Goal: Task Accomplishment & Management: Manage account settings

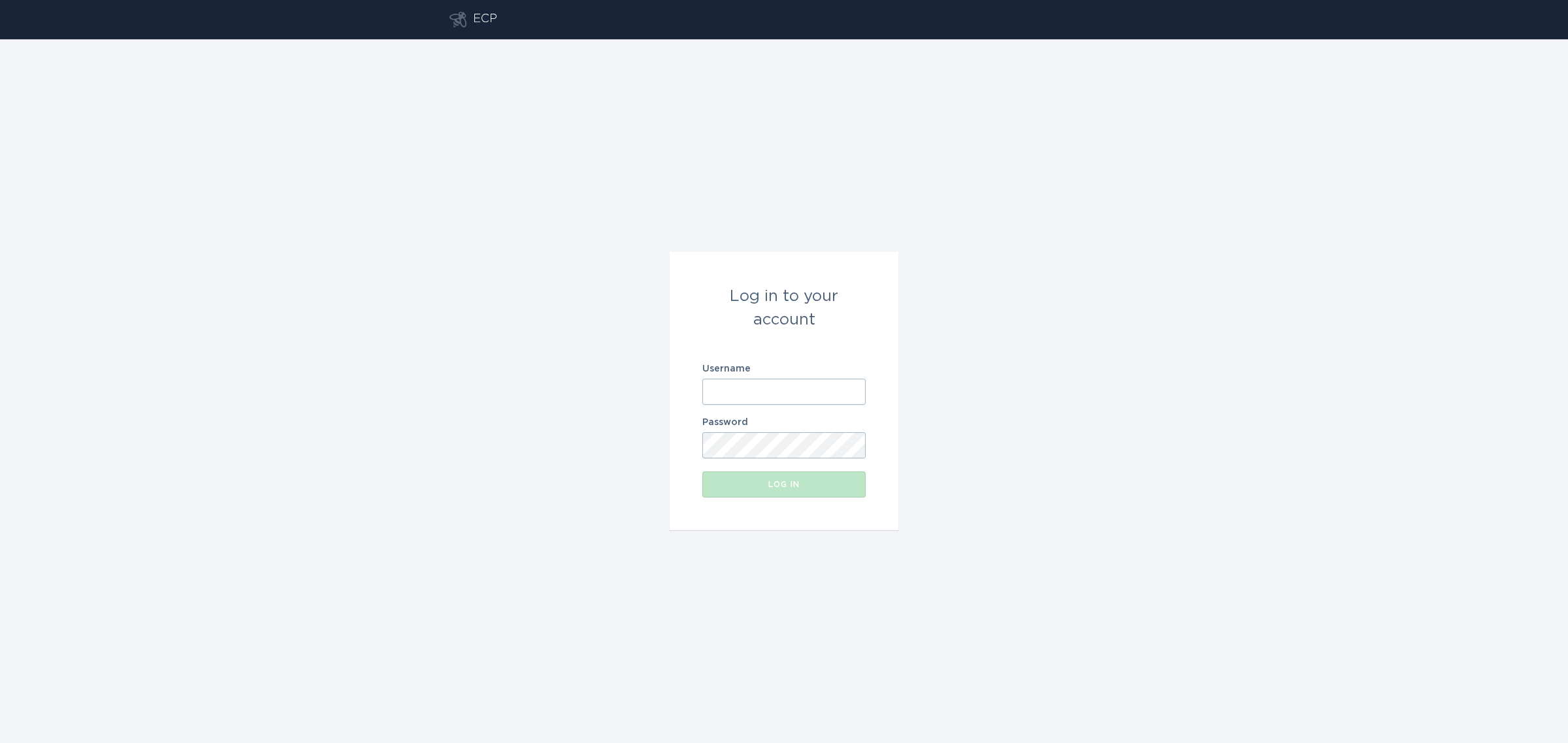
click at [769, 384] on input "Username" at bounding box center [784, 392] width 163 height 26
paste input "[EMAIL_ADDRESS][DOMAIN_NAME]"
type input "[EMAIL_ADDRESS][DOMAIN_NAME]"
click at [774, 494] on button "Log in" at bounding box center [784, 485] width 163 height 26
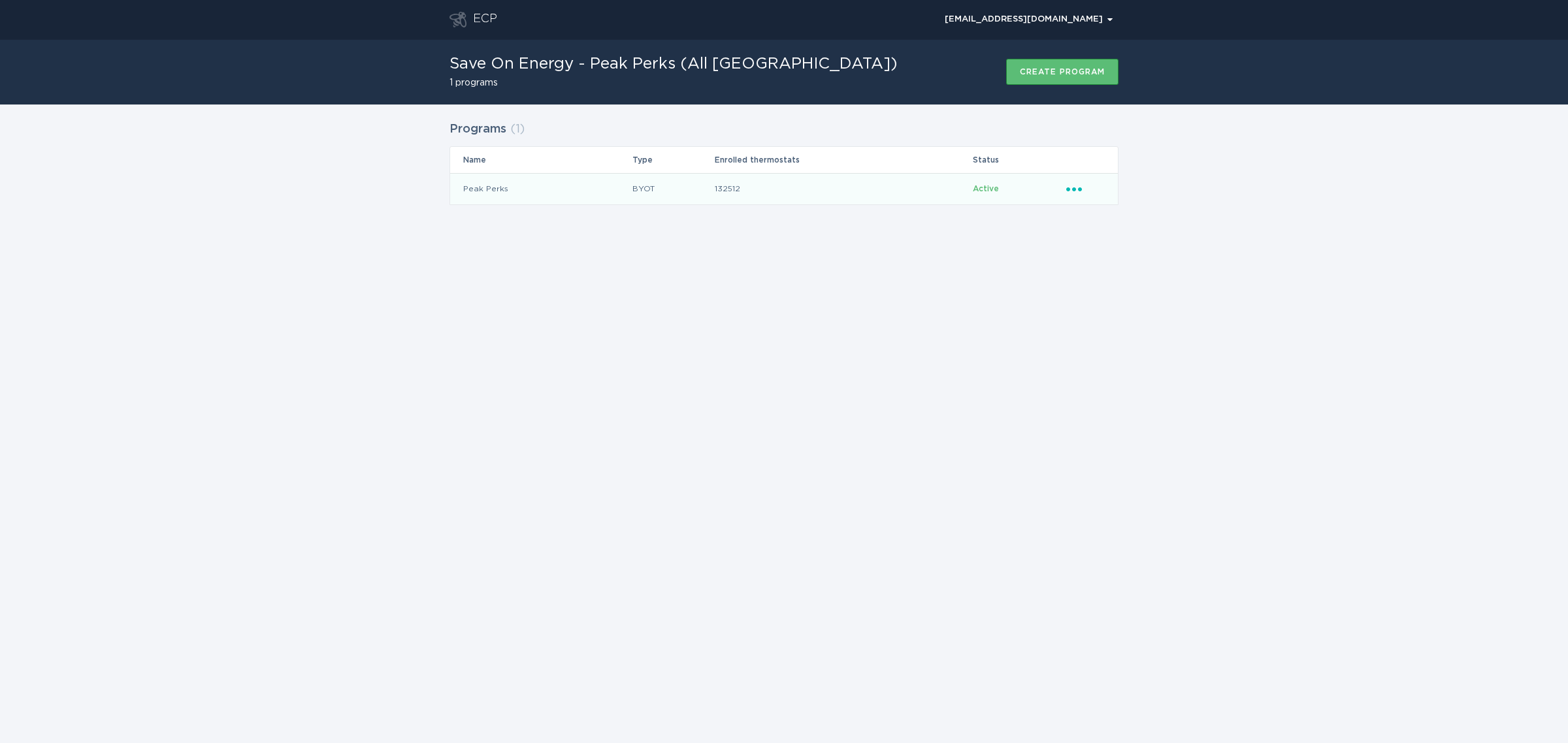
click at [1077, 188] on icon "Ellipsis" at bounding box center [1075, 187] width 18 height 11
click at [1112, 248] on div "Remove thermostat" at bounding box center [1136, 242] width 136 height 30
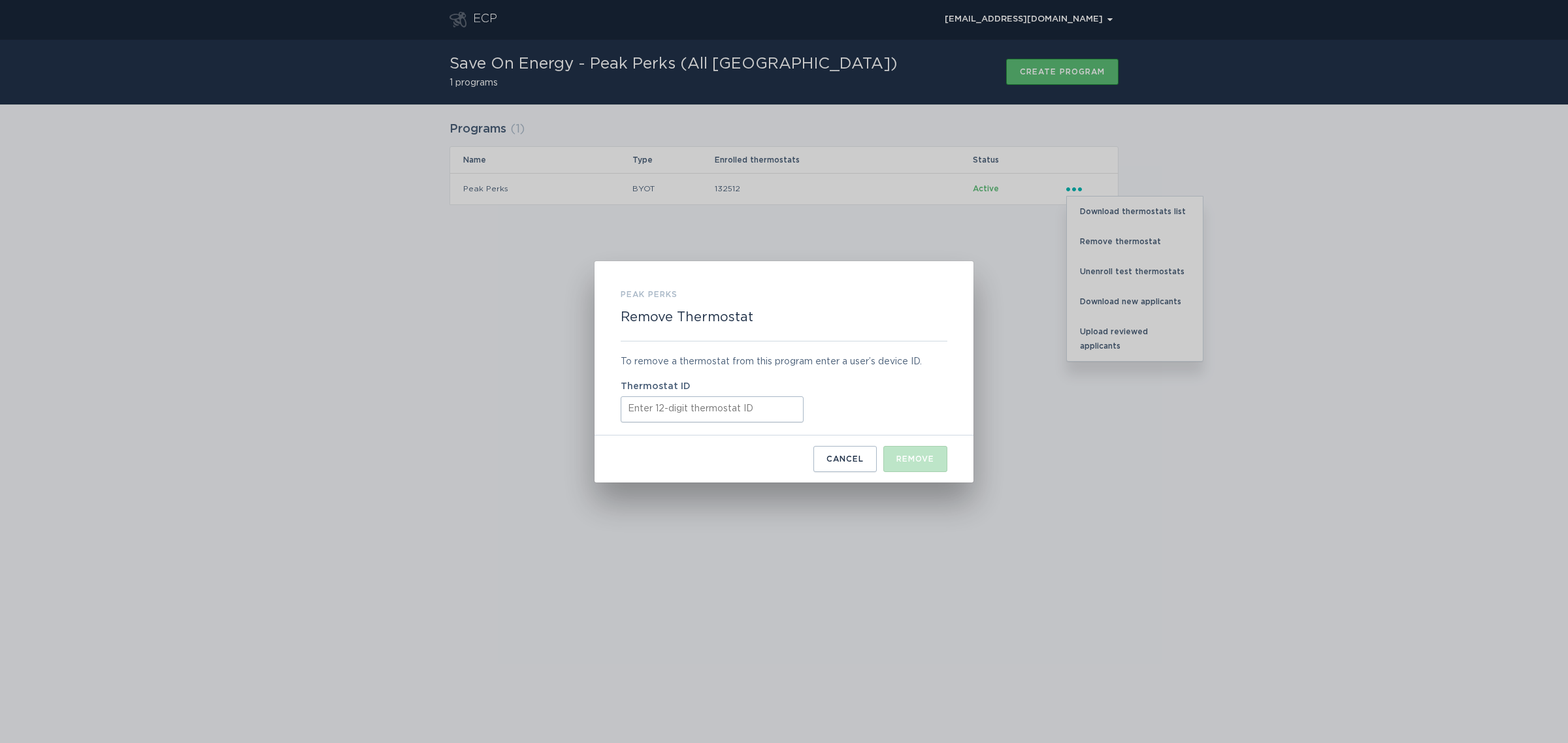
click at [769, 415] on input "Thermostat ID" at bounding box center [712, 409] width 183 height 26
paste input "531687717795"
click at [896, 458] on div "Remove" at bounding box center [915, 458] width 38 height 8
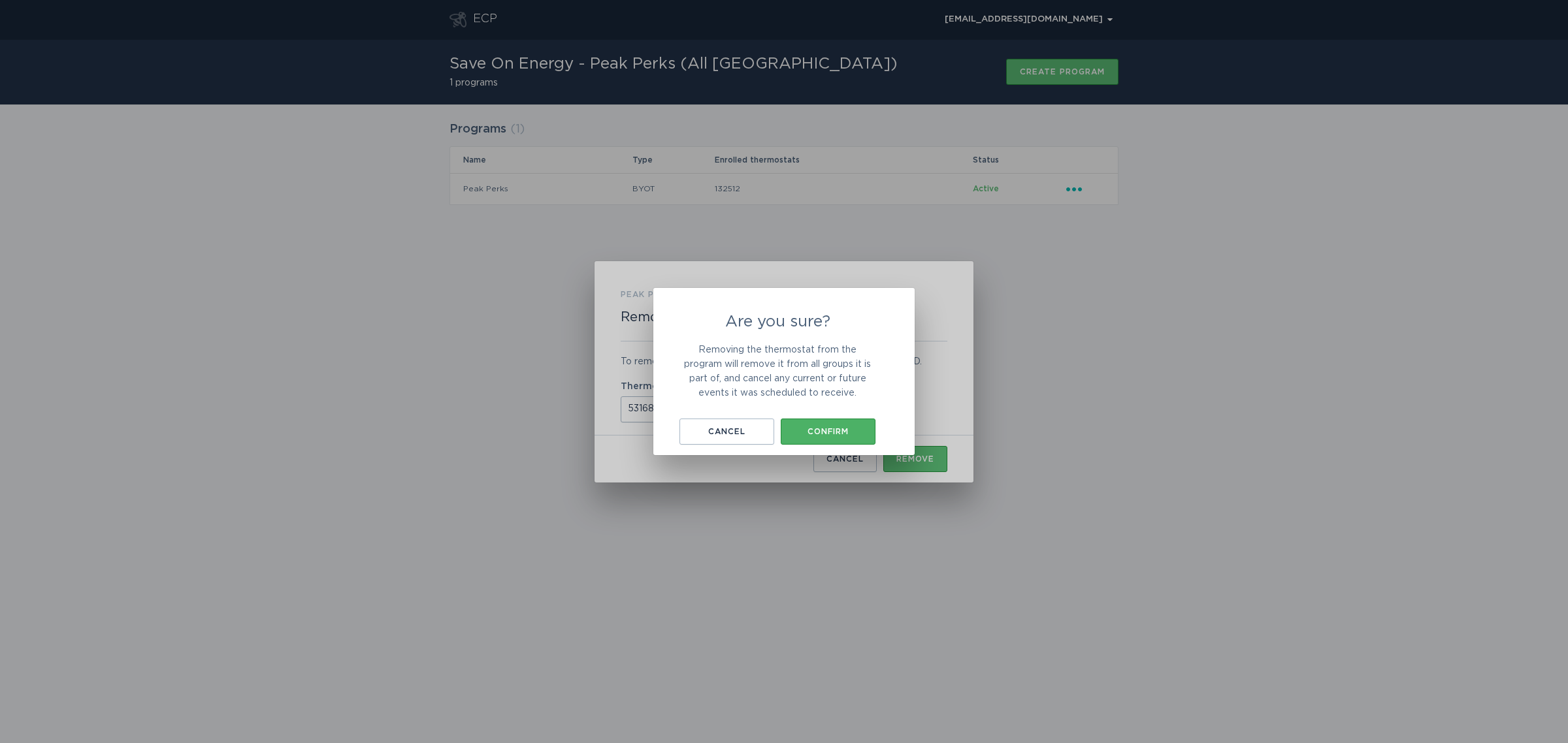
click at [808, 421] on button "Confirm" at bounding box center [828, 431] width 94 height 26
click at [825, 432] on div "Okay, got it" at bounding box center [784, 429] width 118 height 8
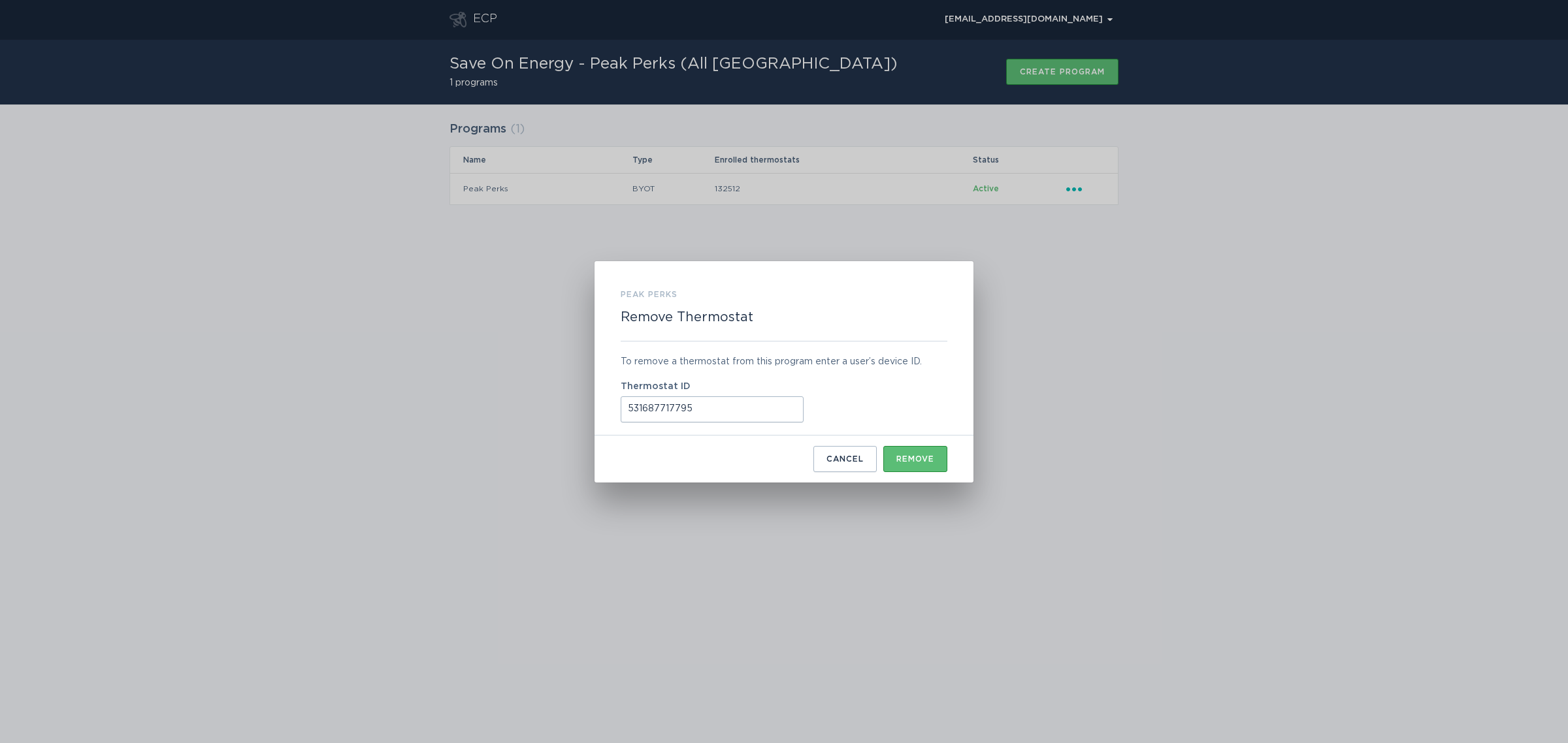
click at [761, 403] on input "531687717795" at bounding box center [712, 409] width 183 height 26
paste input "42181958649"
click at [918, 457] on div "Remove" at bounding box center [915, 458] width 38 height 8
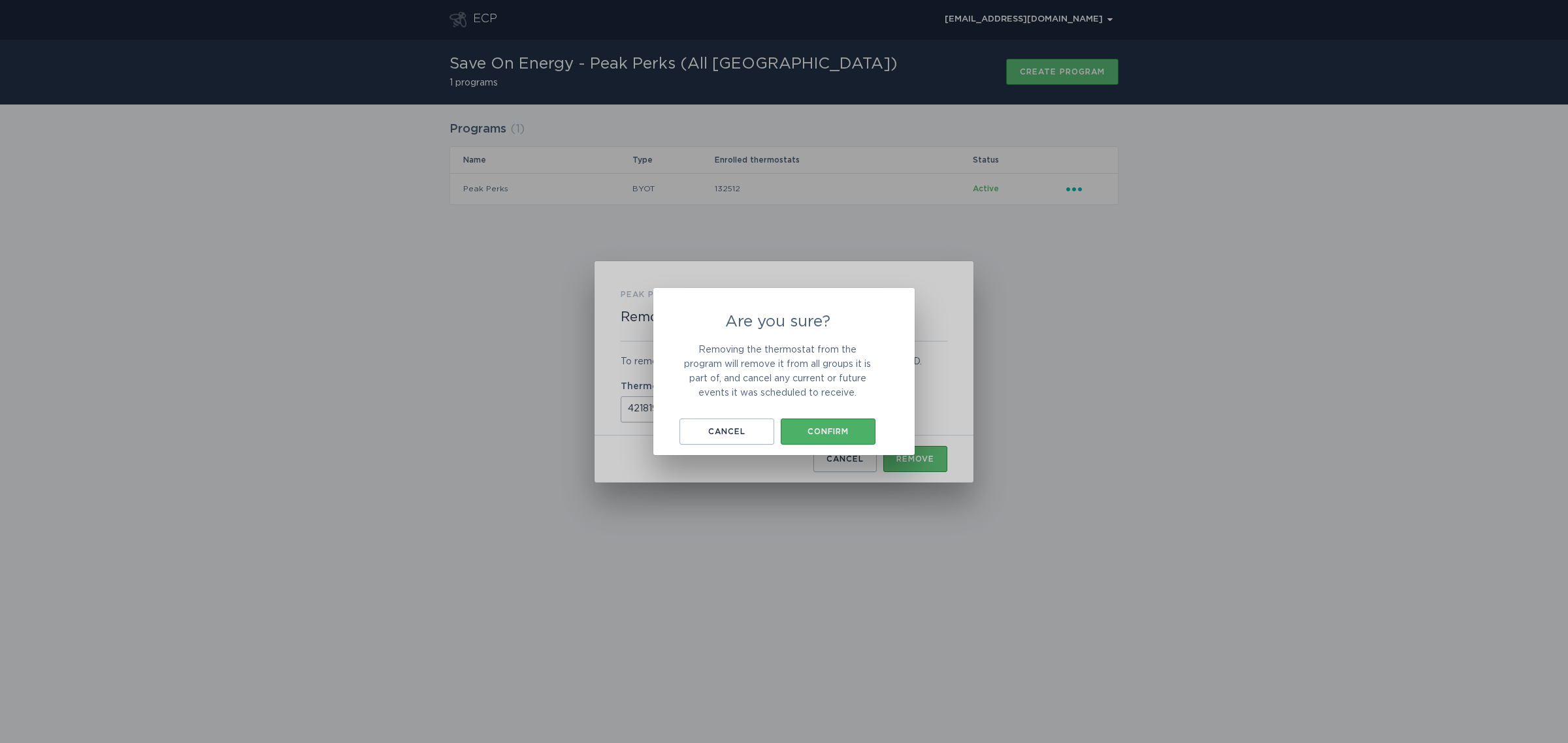
click at [844, 428] on div "Confirm" at bounding box center [828, 431] width 82 height 8
click at [791, 426] on div "Okay, got it" at bounding box center [784, 429] width 118 height 8
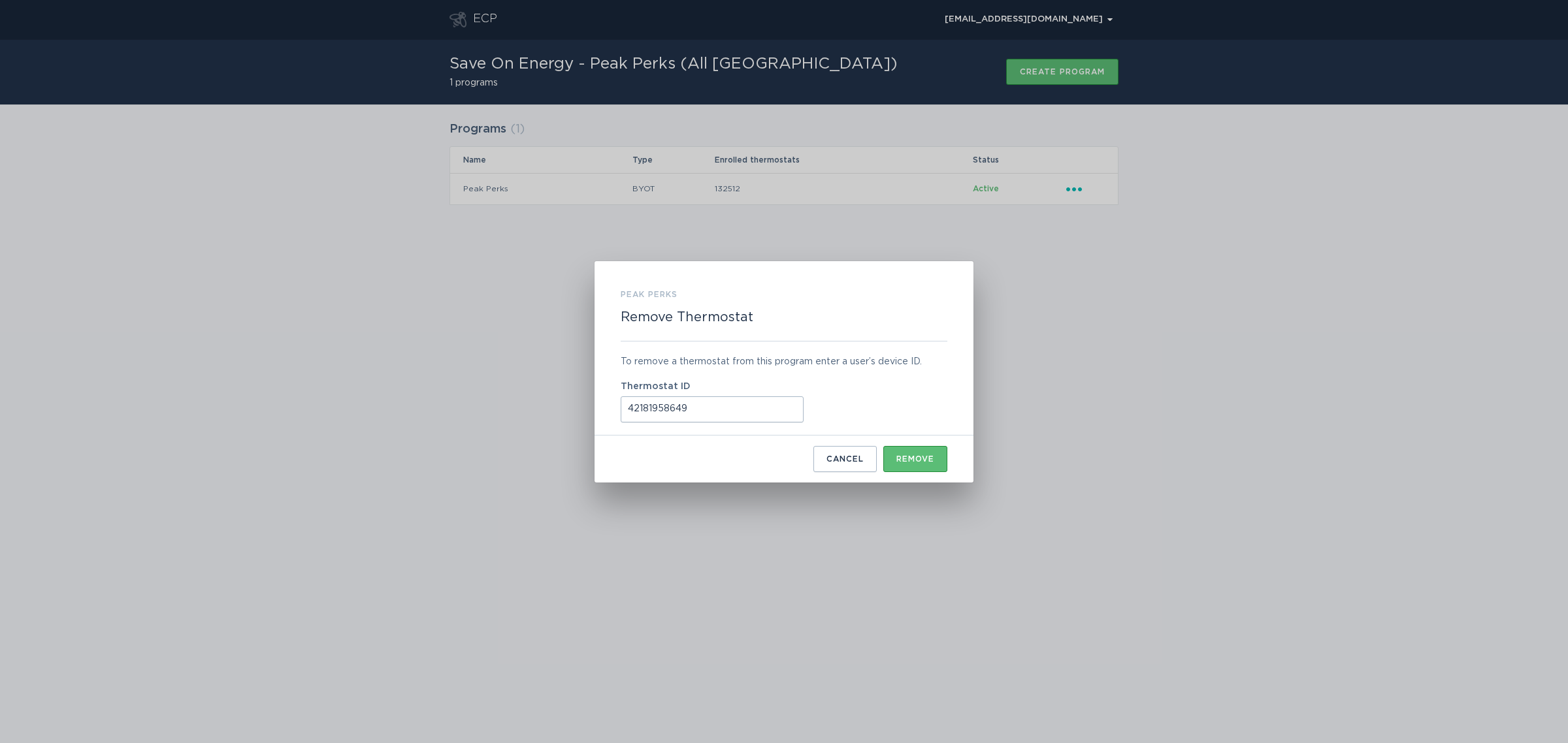
click at [770, 403] on input "42181958649" at bounding box center [712, 409] width 183 height 26
paste input "445228764635"
type input "445228764635"
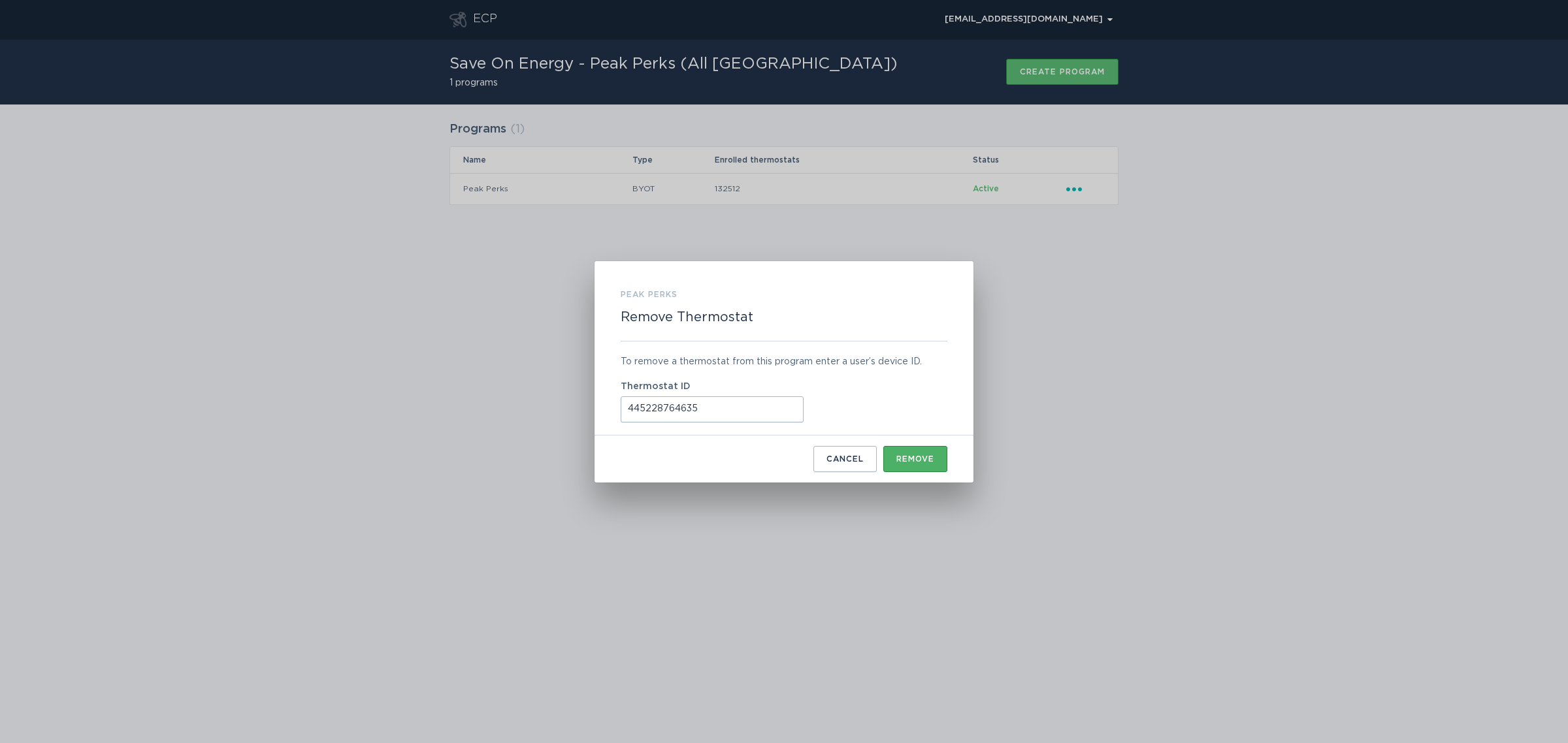
click at [916, 464] on button "Remove" at bounding box center [915, 459] width 64 height 26
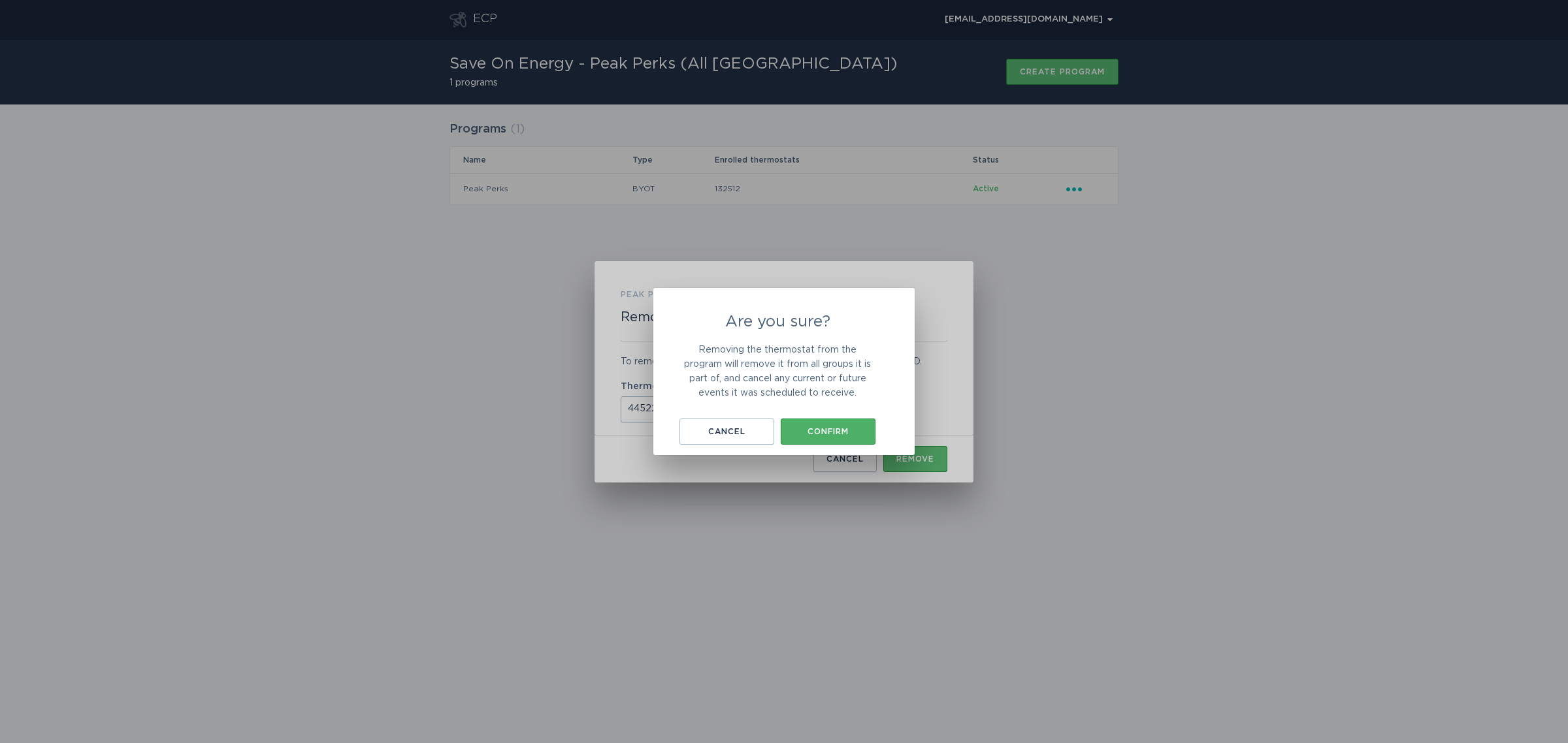
click at [811, 428] on div "Confirm" at bounding box center [828, 431] width 82 height 8
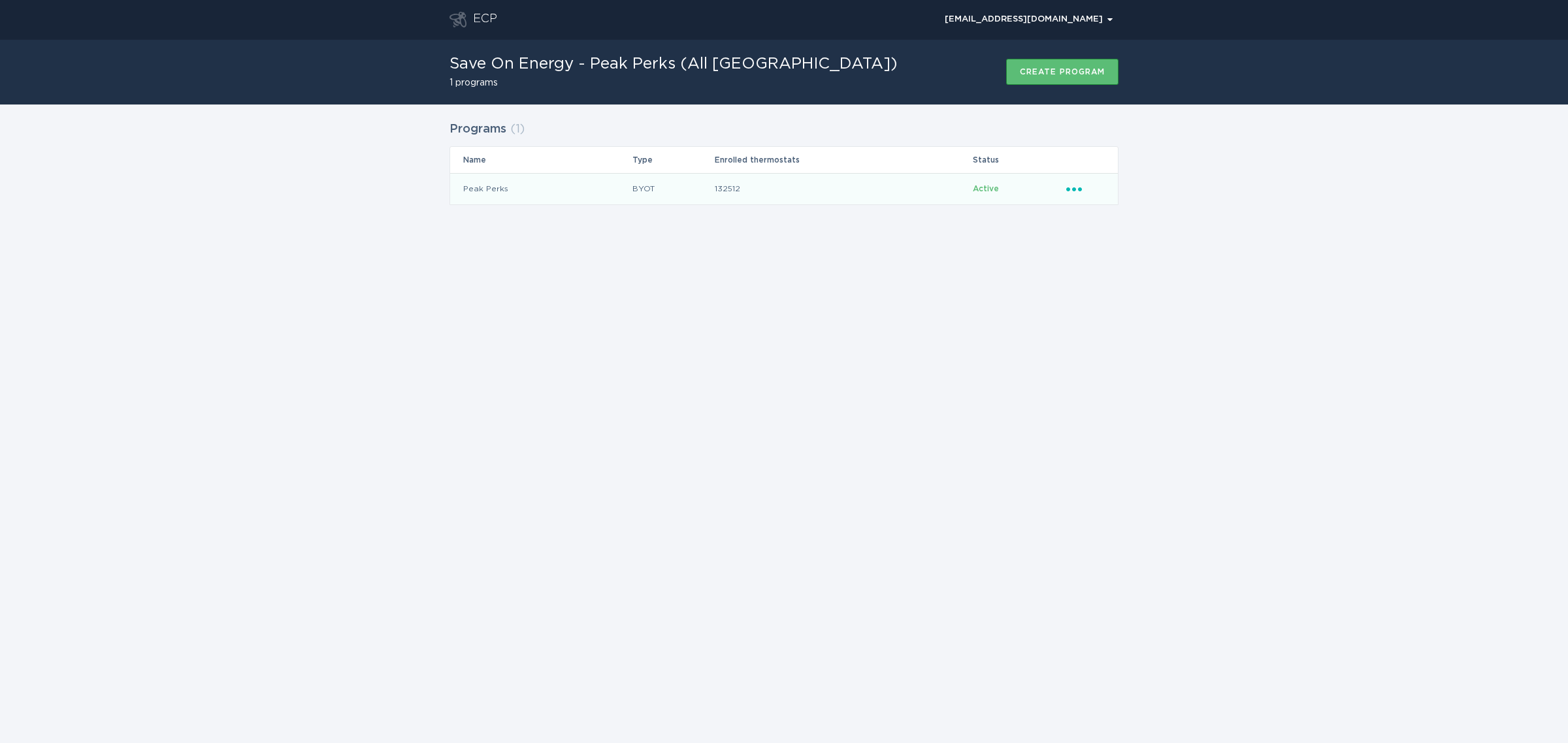
click at [1075, 190] on icon "Popover menu" at bounding box center [1074, 189] width 16 height 3
click at [1118, 246] on div "Remove thermostat" at bounding box center [1136, 242] width 136 height 30
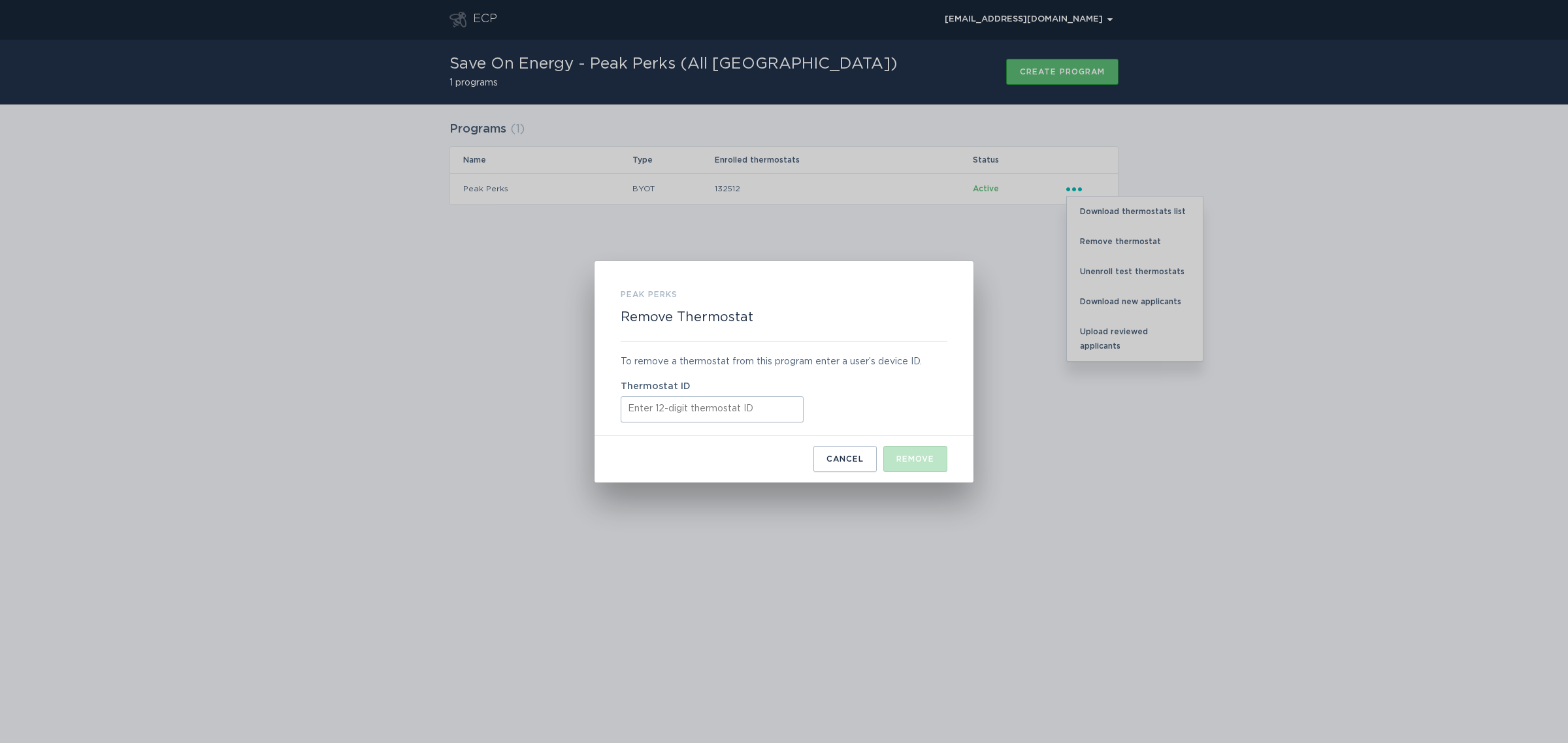
click at [747, 407] on input "Thermostat ID" at bounding box center [712, 409] width 183 height 26
paste input "522659093348"
type input "522659093348"
click at [932, 452] on button "Remove" at bounding box center [915, 459] width 64 height 26
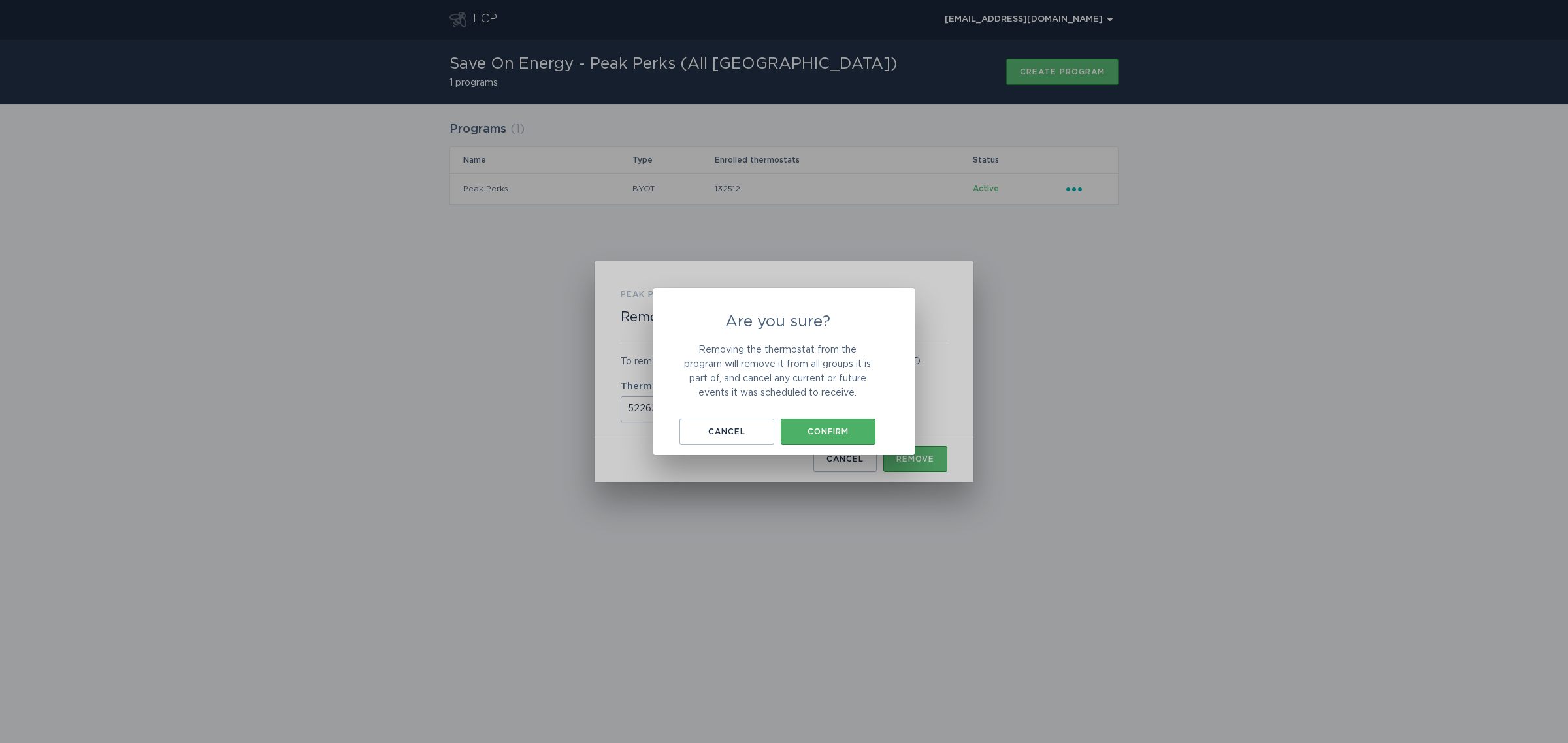
click at [839, 425] on button "Confirm" at bounding box center [828, 431] width 94 height 26
click at [768, 418] on button "Okay, got it" at bounding box center [784, 429] width 131 height 26
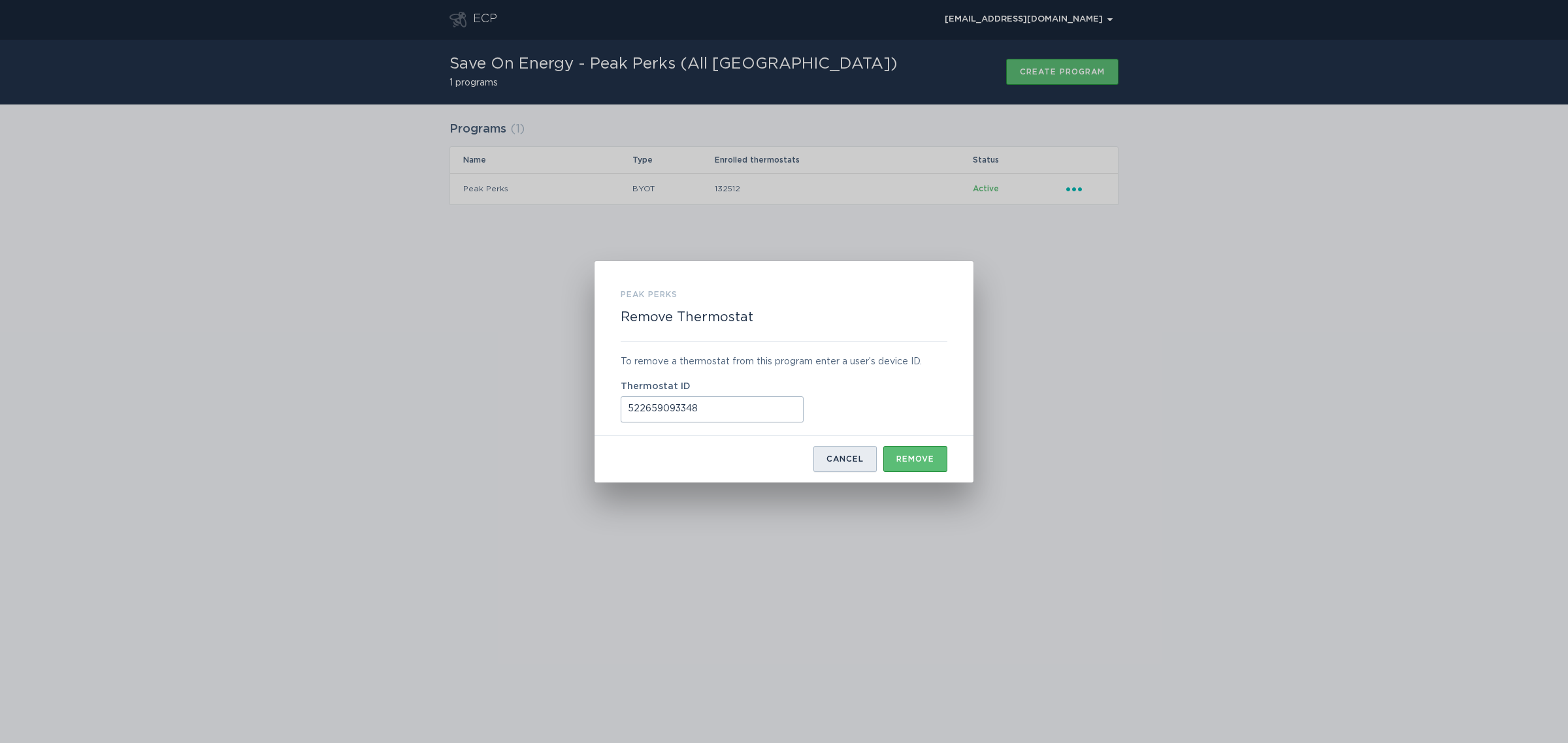
click at [843, 467] on button "Cancel" at bounding box center [845, 459] width 64 height 26
